Goal: Check status: Check status

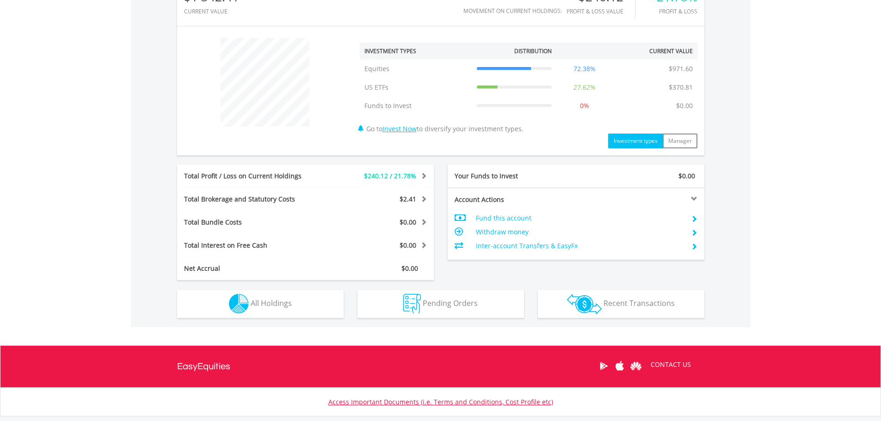
scroll to position [370, 0]
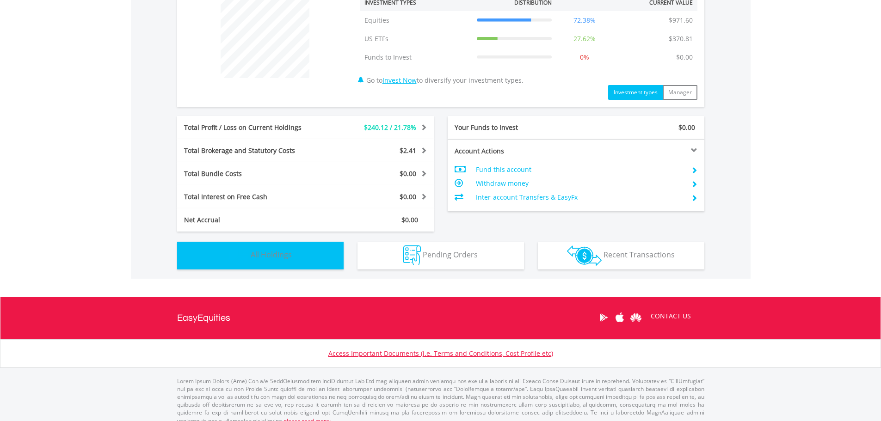
click at [264, 253] on span "All Holdings" at bounding box center [271, 255] width 41 height 10
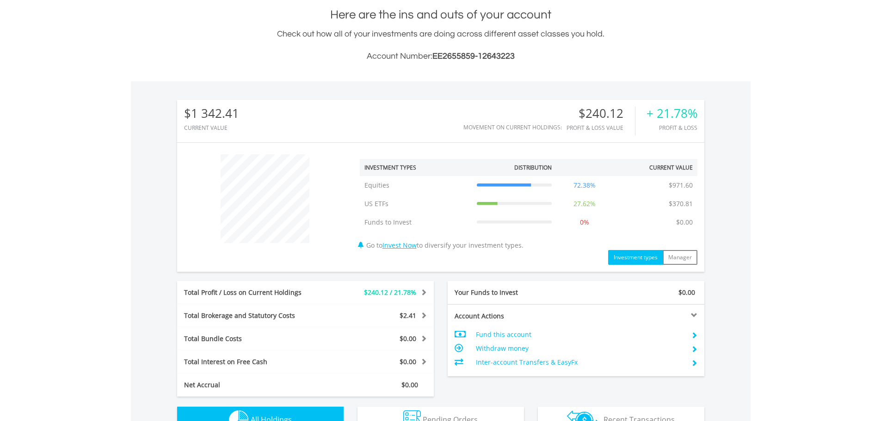
scroll to position [20, 0]
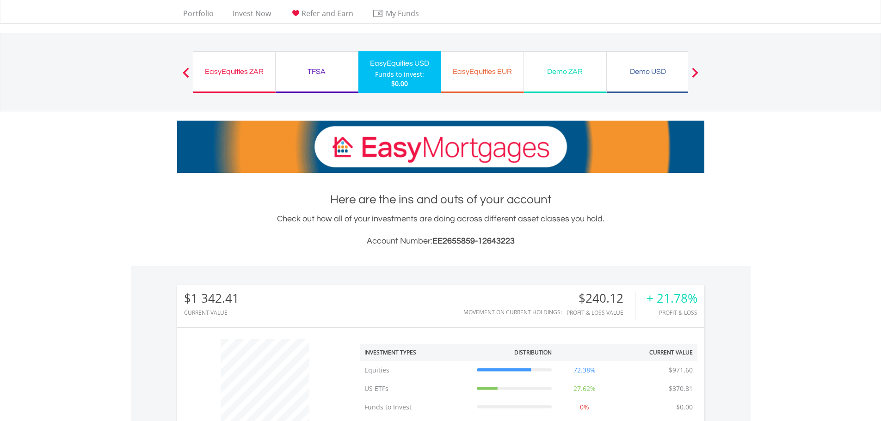
click at [234, 66] on div "EasyEquities ZAR" at bounding box center [234, 71] width 71 height 13
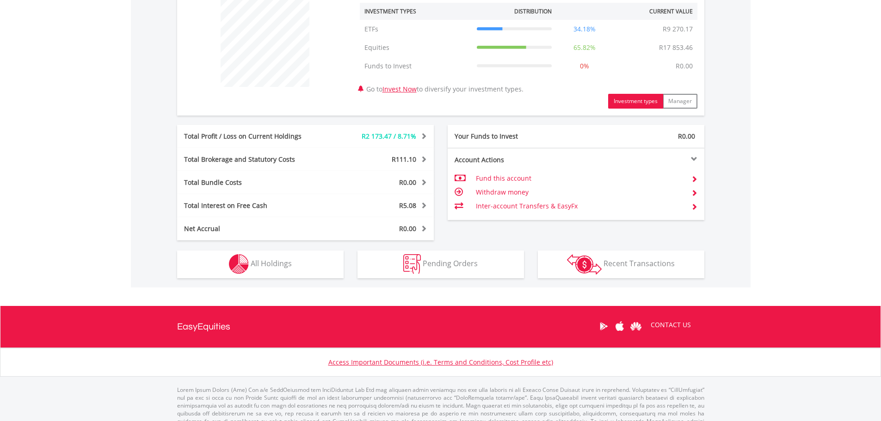
scroll to position [380, 0]
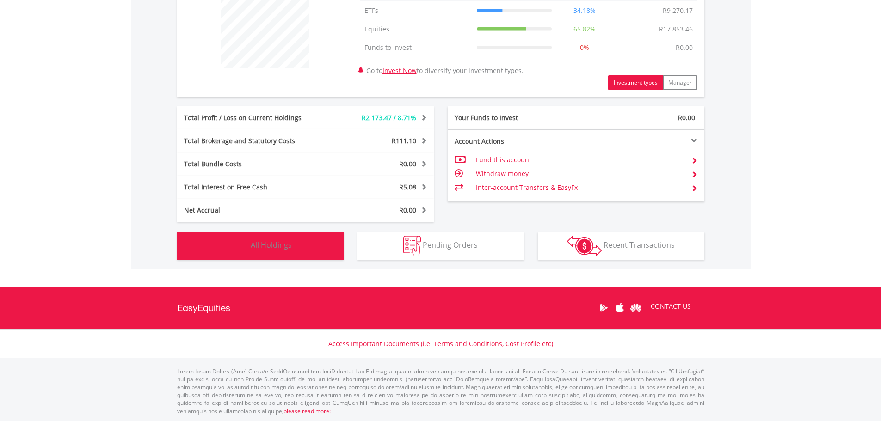
click at [267, 245] on span "All Holdings" at bounding box center [271, 245] width 41 height 10
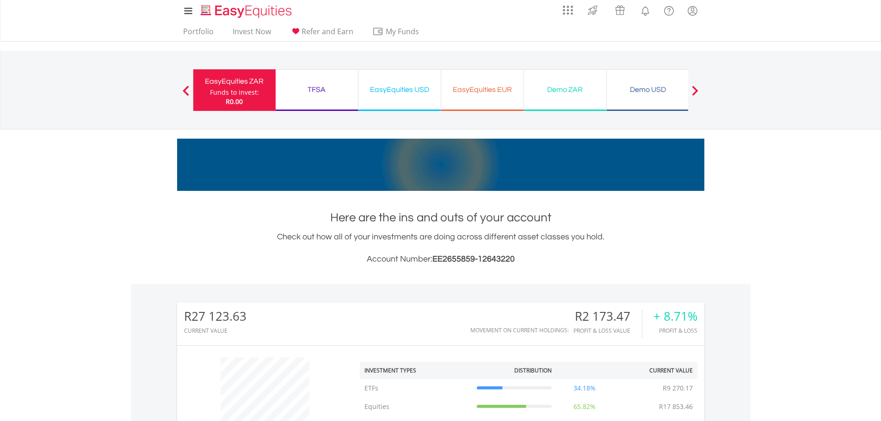
scroll to position [0, 0]
